Goal: Complete application form

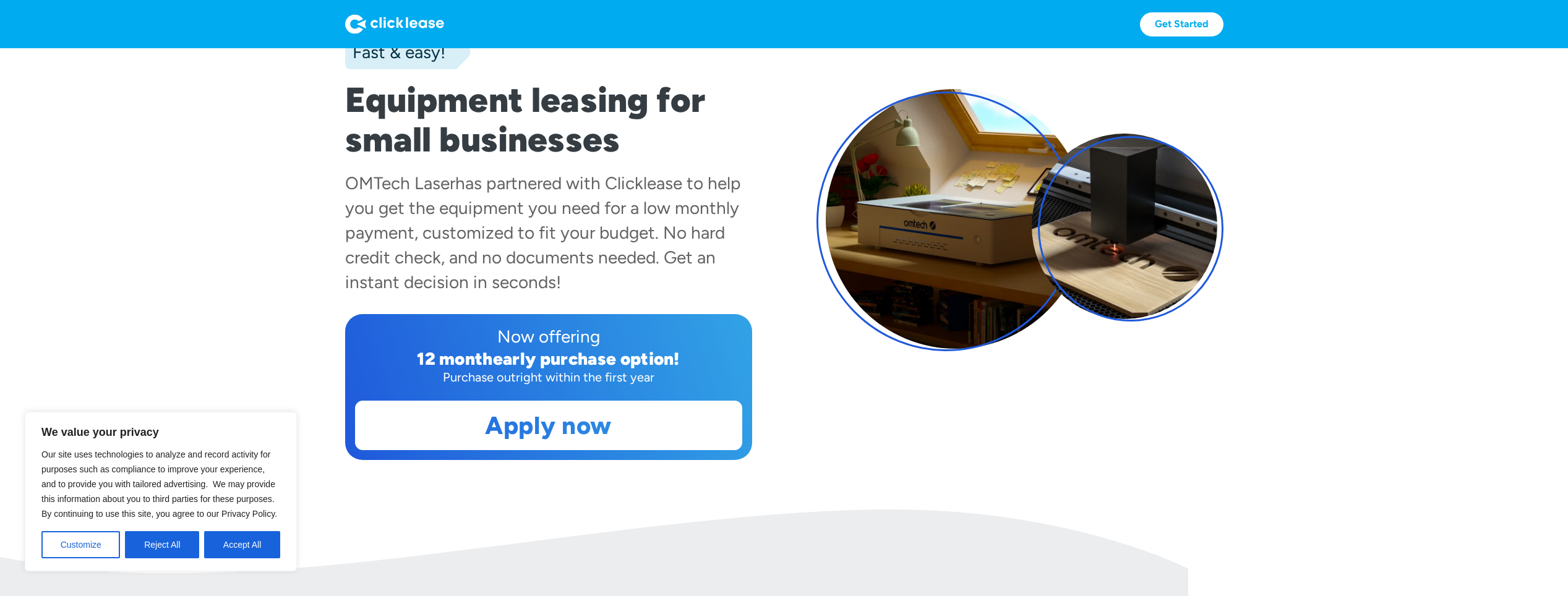
scroll to position [124, 0]
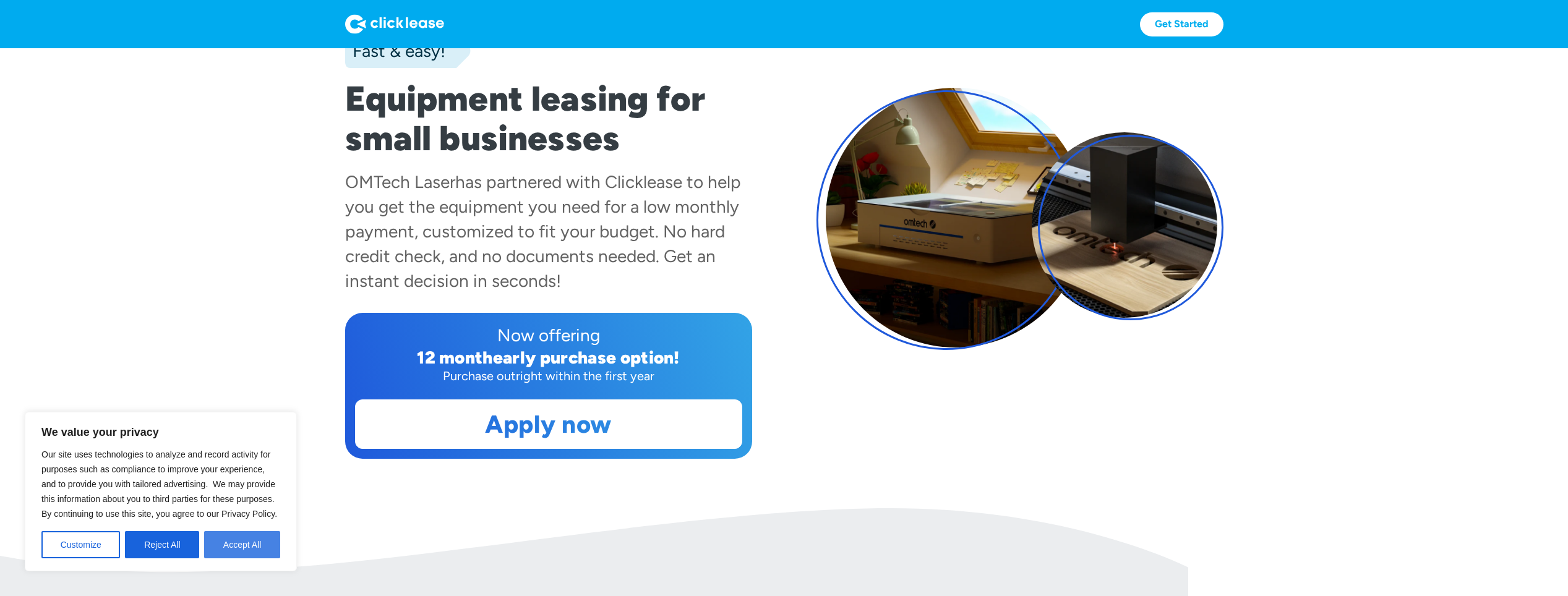
click at [227, 542] on button "Accept All" at bounding box center [242, 545] width 76 height 28
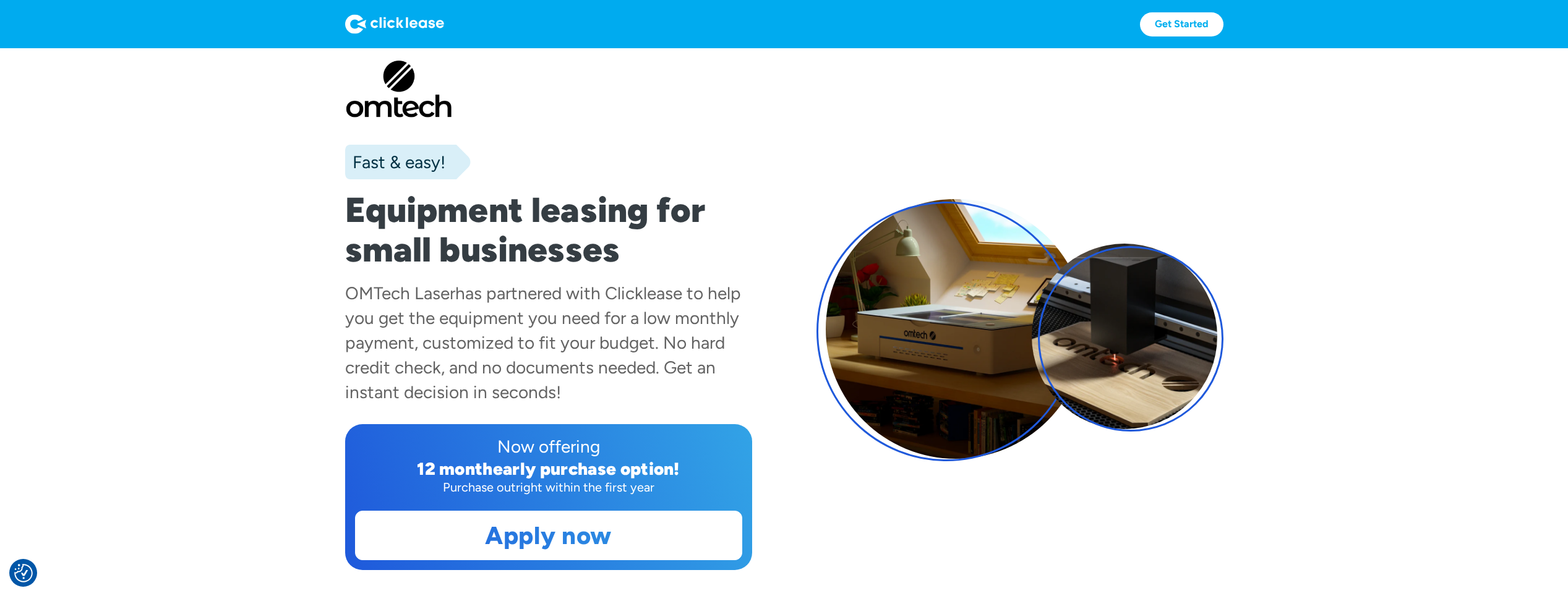
scroll to position [0, 0]
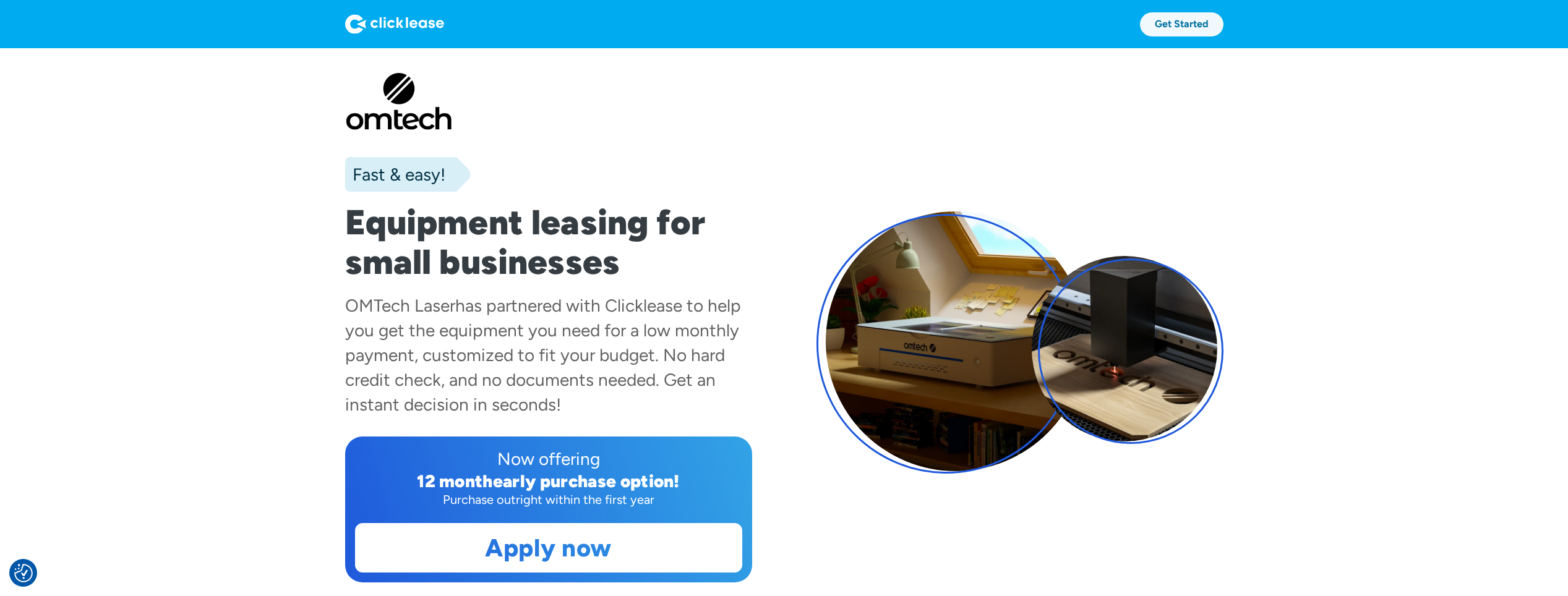
click at [1183, 22] on link "Get Started" at bounding box center [1181, 24] width 83 height 24
